Goal: Task Accomplishment & Management: Manage account settings

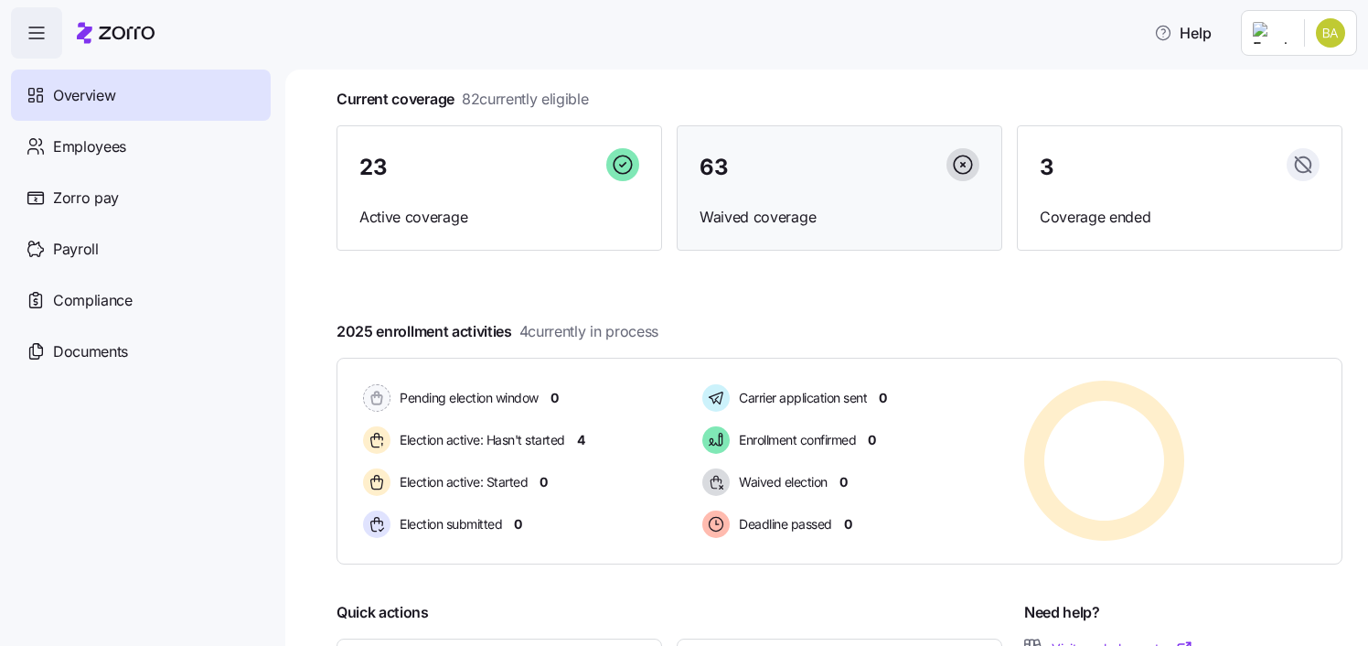
scroll to position [183, 0]
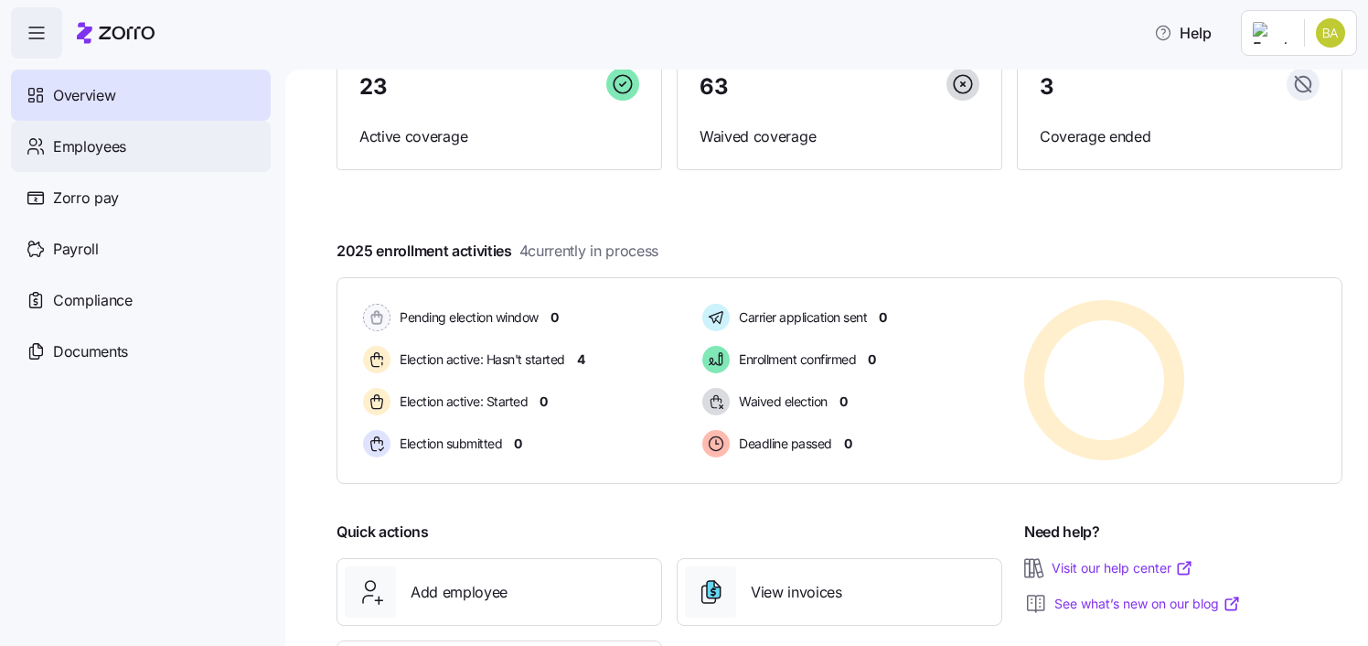
click at [111, 143] on span "Employees" at bounding box center [89, 146] width 73 height 23
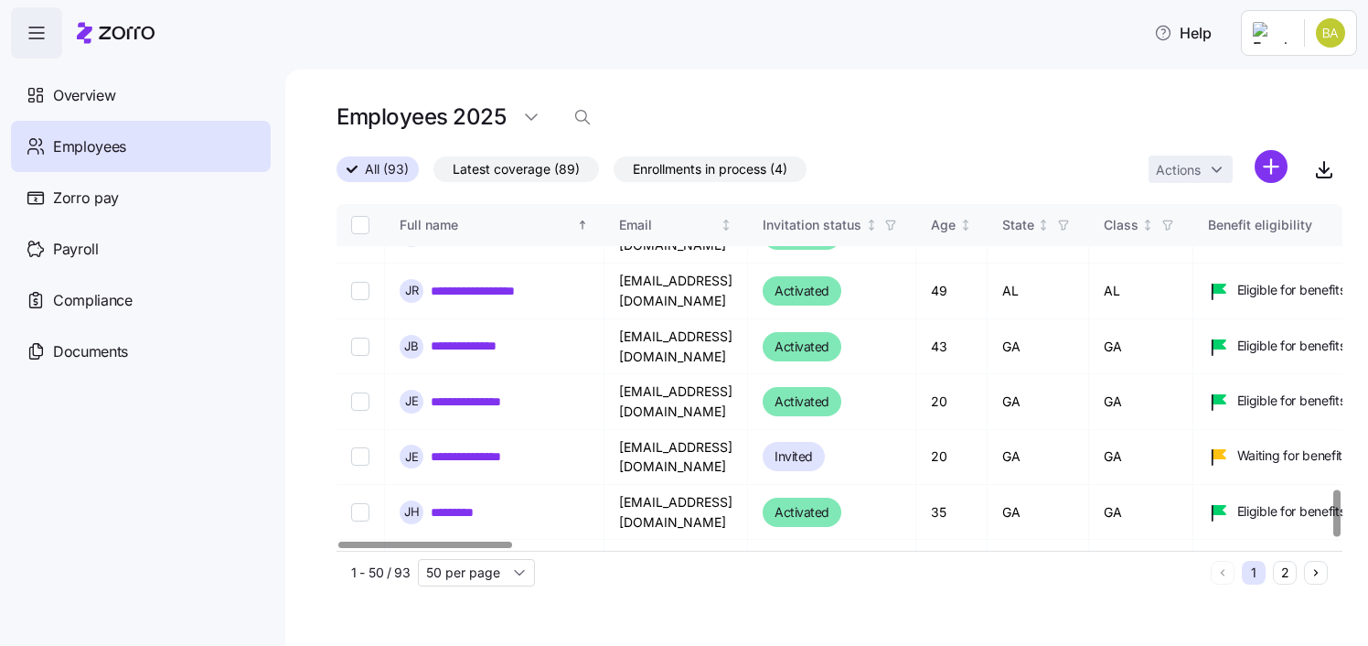
scroll to position [2143, 0]
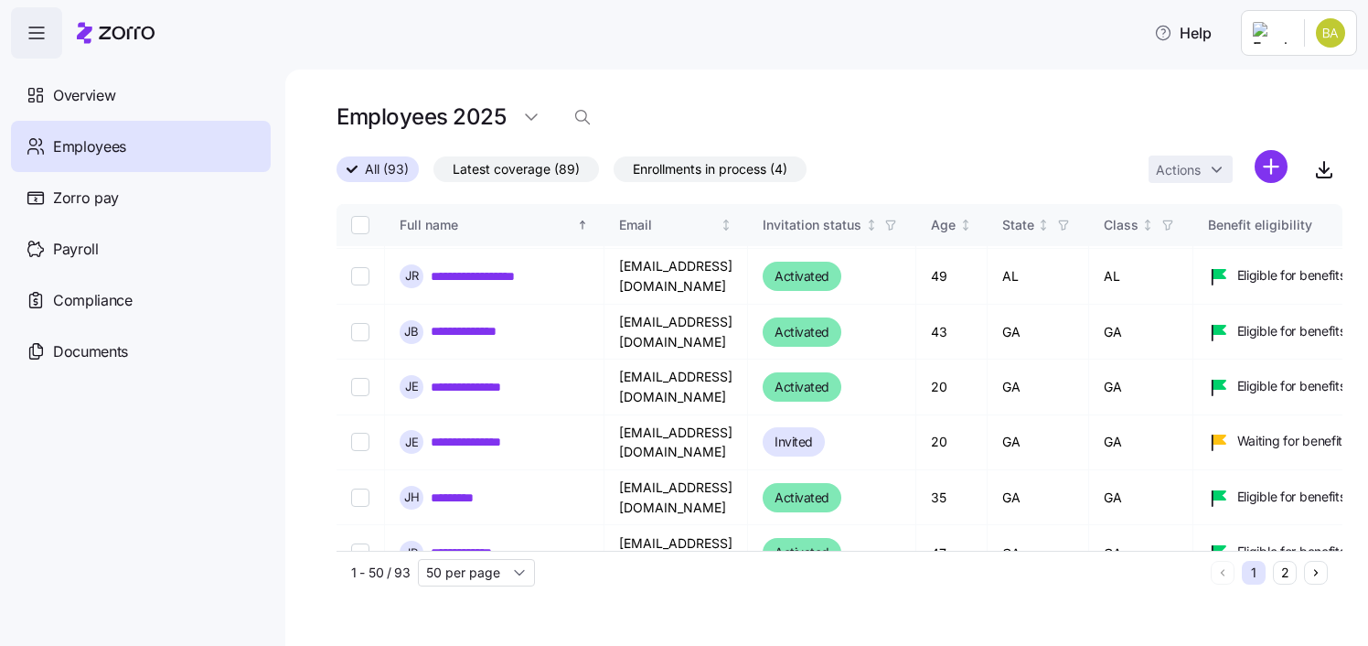
click at [1287, 577] on button "2" at bounding box center [1285, 572] width 24 height 24
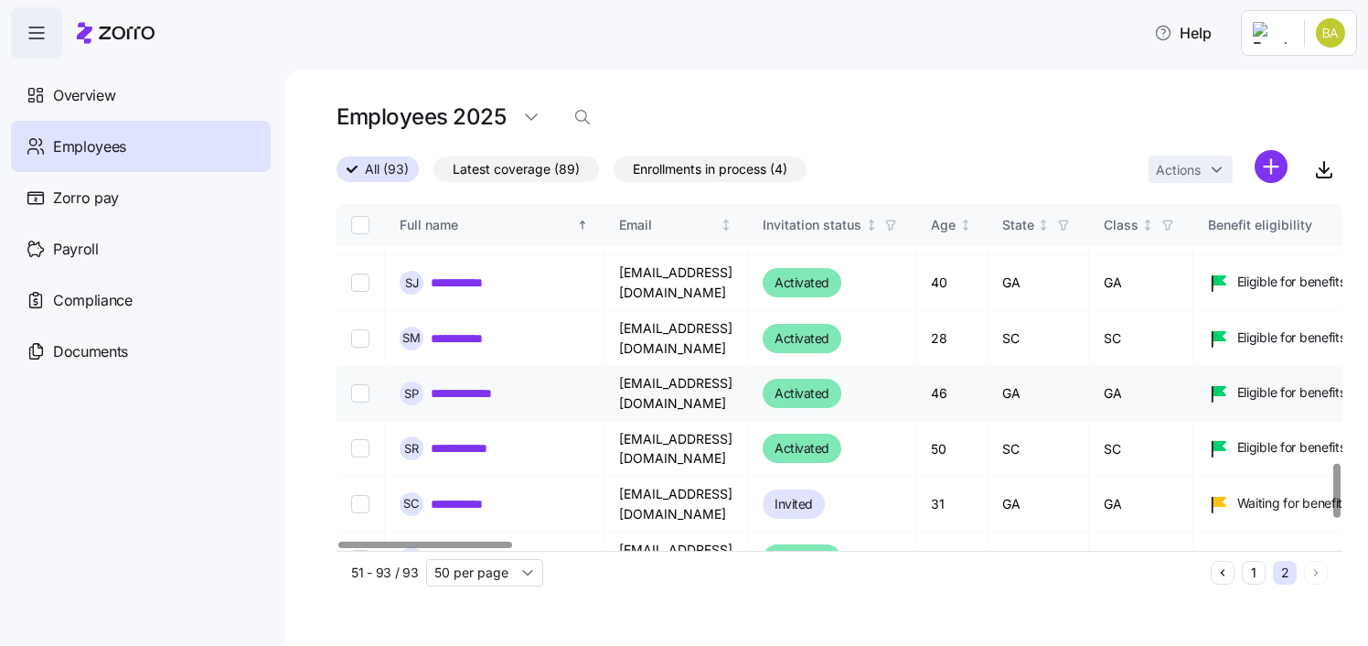
scroll to position [1619, 0]
